Goal: Information Seeking & Learning: Learn about a topic

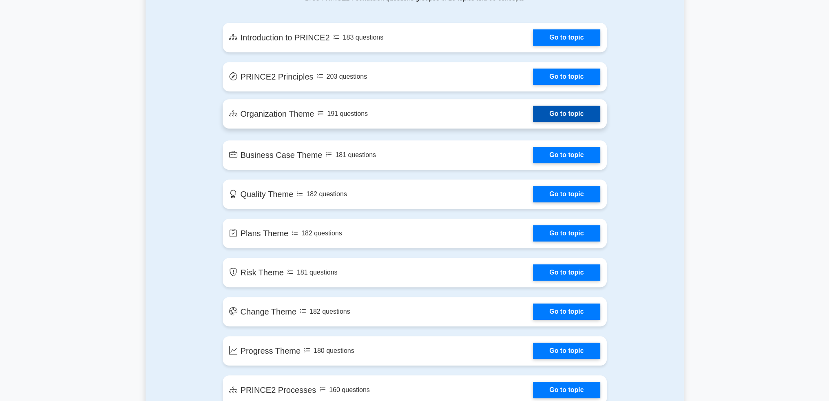
scroll to position [490, 0]
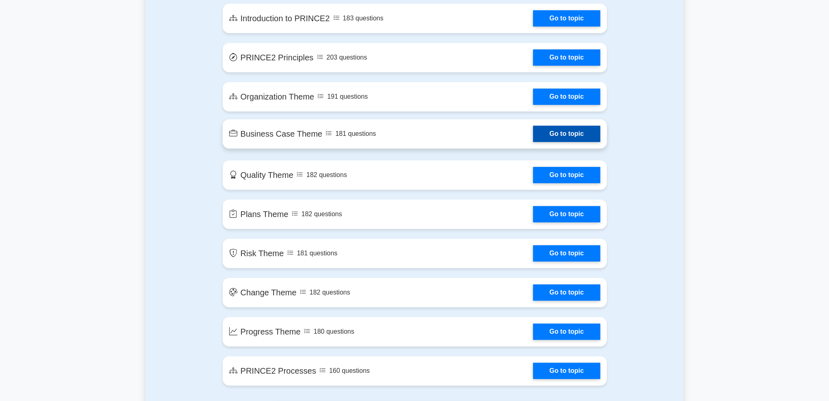
click at [557, 134] on link "Go to topic" at bounding box center [566, 134] width 67 height 16
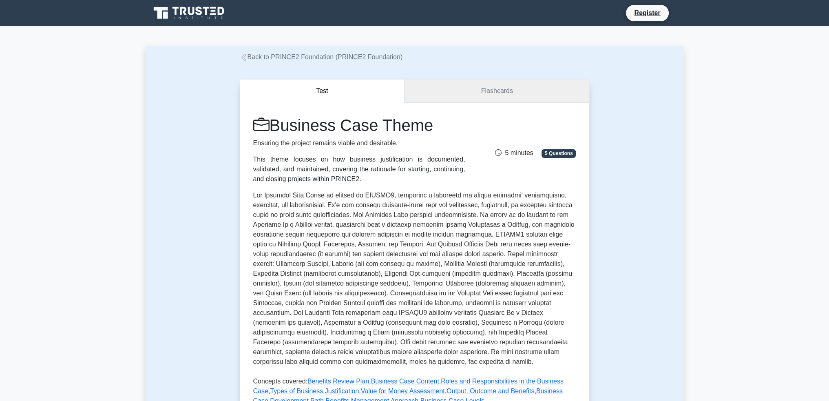
click at [490, 95] on link "Flashcards" at bounding box center [497, 91] width 184 height 23
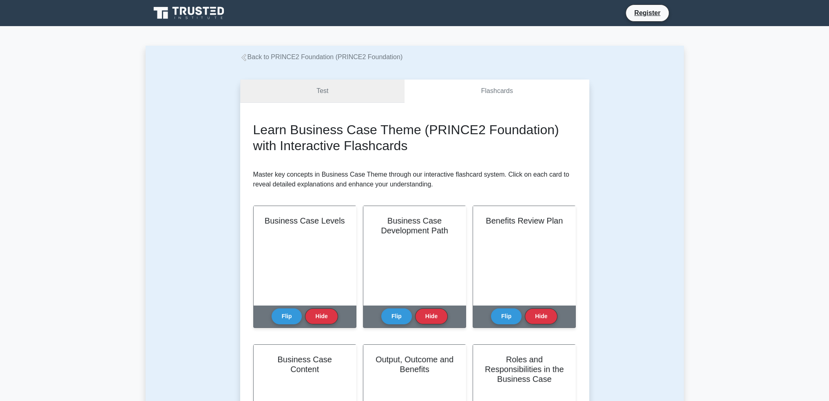
click at [376, 94] on link "Test" at bounding box center [322, 91] width 165 height 23
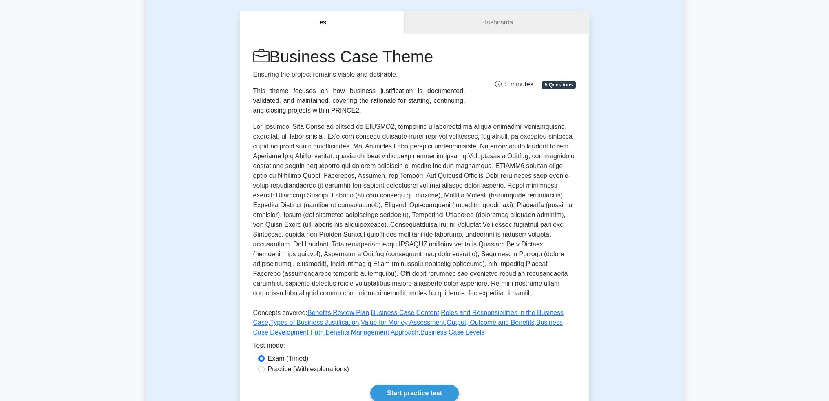
scroll to position [82, 0]
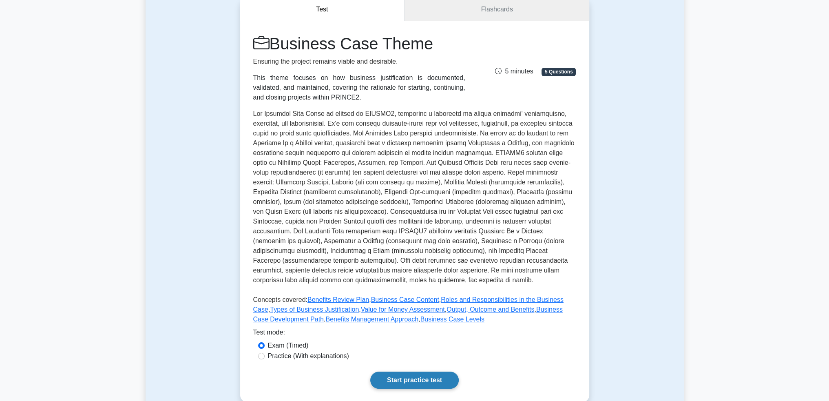
click at [441, 381] on link "Start practice test" at bounding box center [414, 380] width 89 height 17
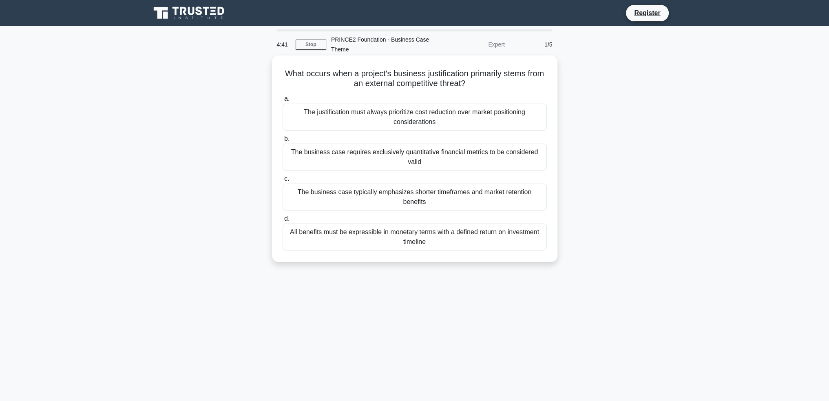
click at [442, 228] on div "All benefits must be expressible in monetary terms with a defined return on inv…" at bounding box center [415, 237] width 264 height 27
click at [283, 222] on input "d. All benefits must be expressible in monetary terms with a defined return on …" at bounding box center [283, 218] width 0 height 5
